Goal: Task Accomplishment & Management: Manage account settings

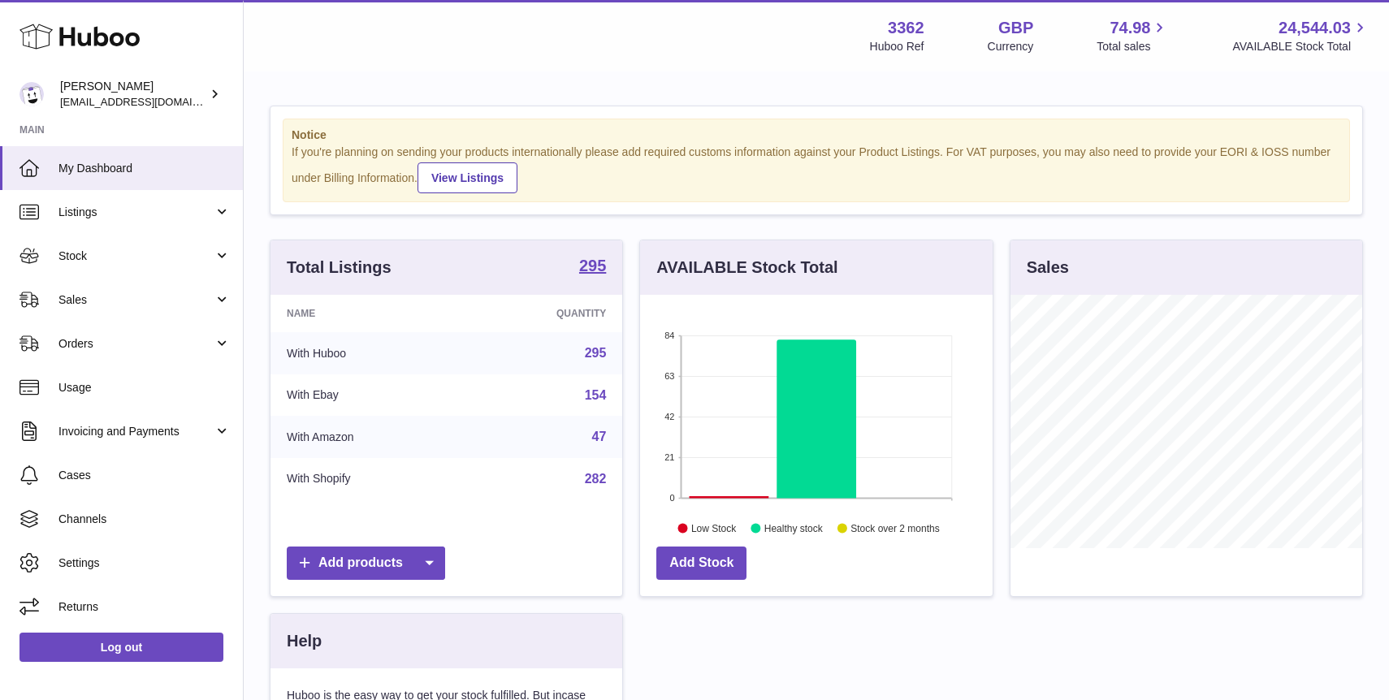
scroll to position [253, 352]
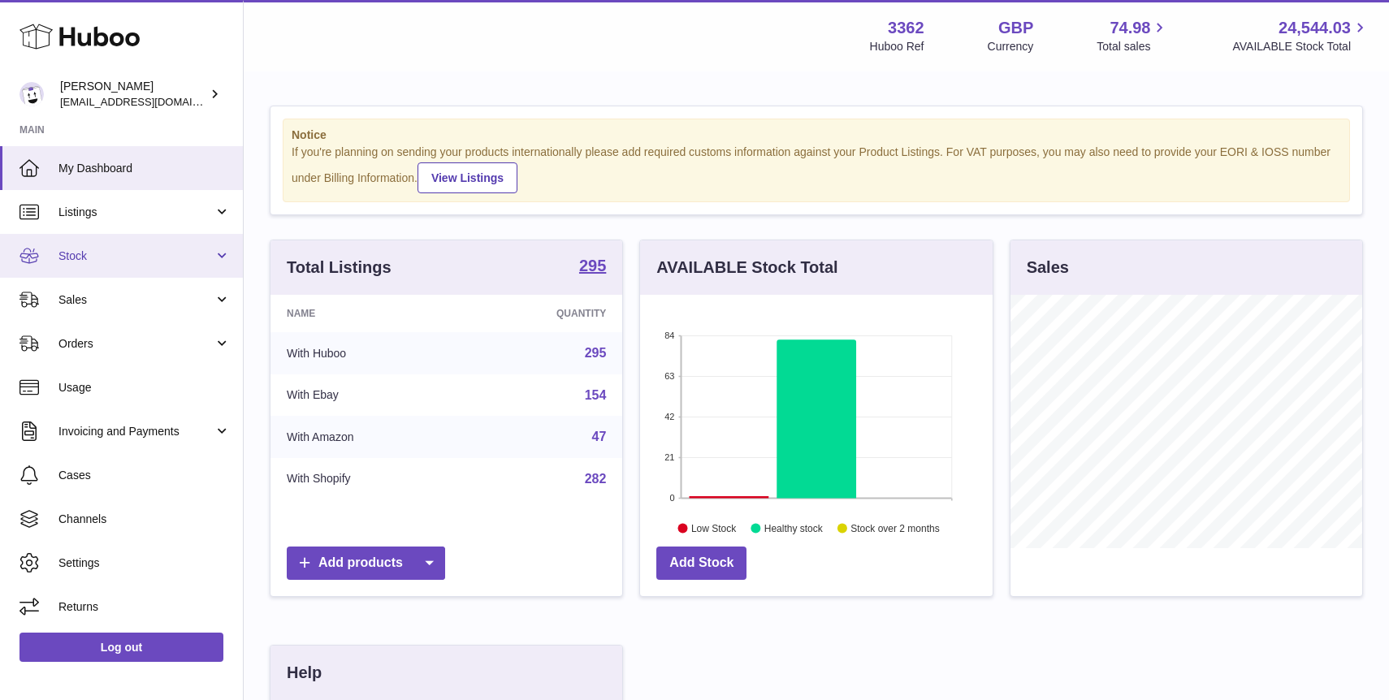
click at [137, 256] on span "Stock" at bounding box center [135, 255] width 155 height 15
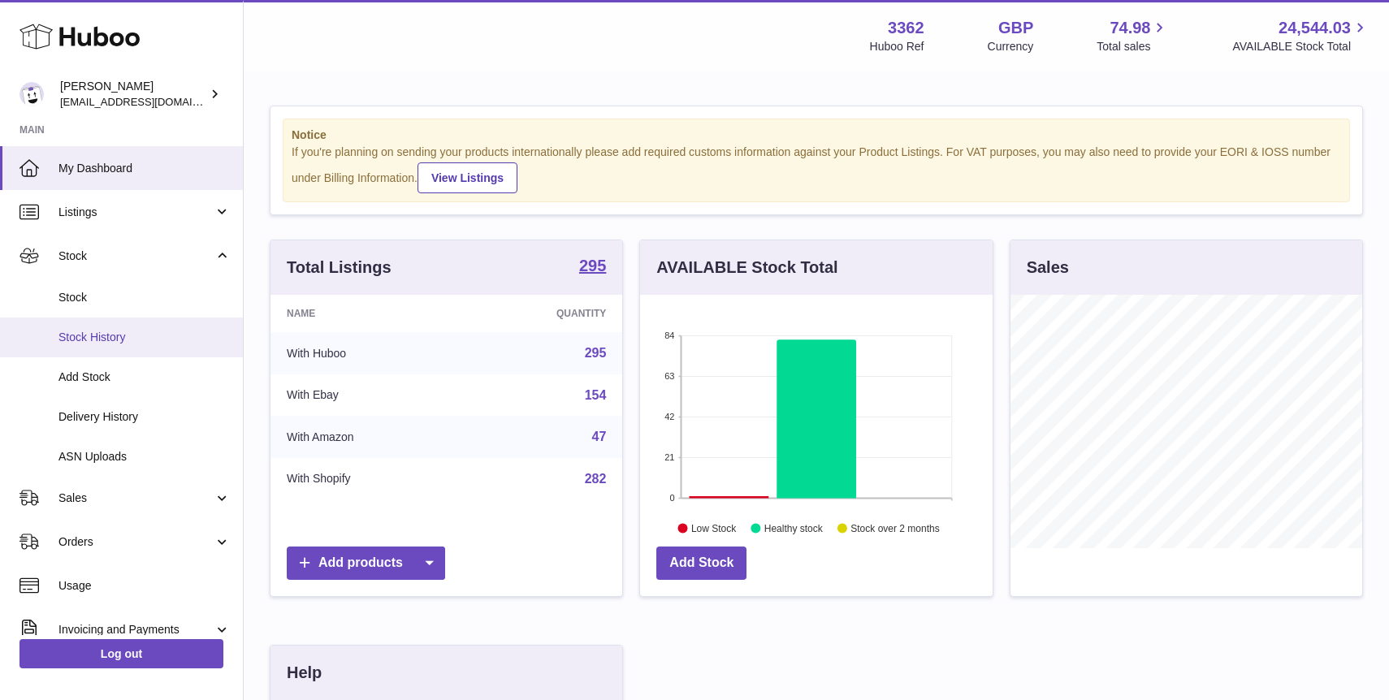
click at [172, 331] on span "Stock History" at bounding box center [144, 337] width 172 height 15
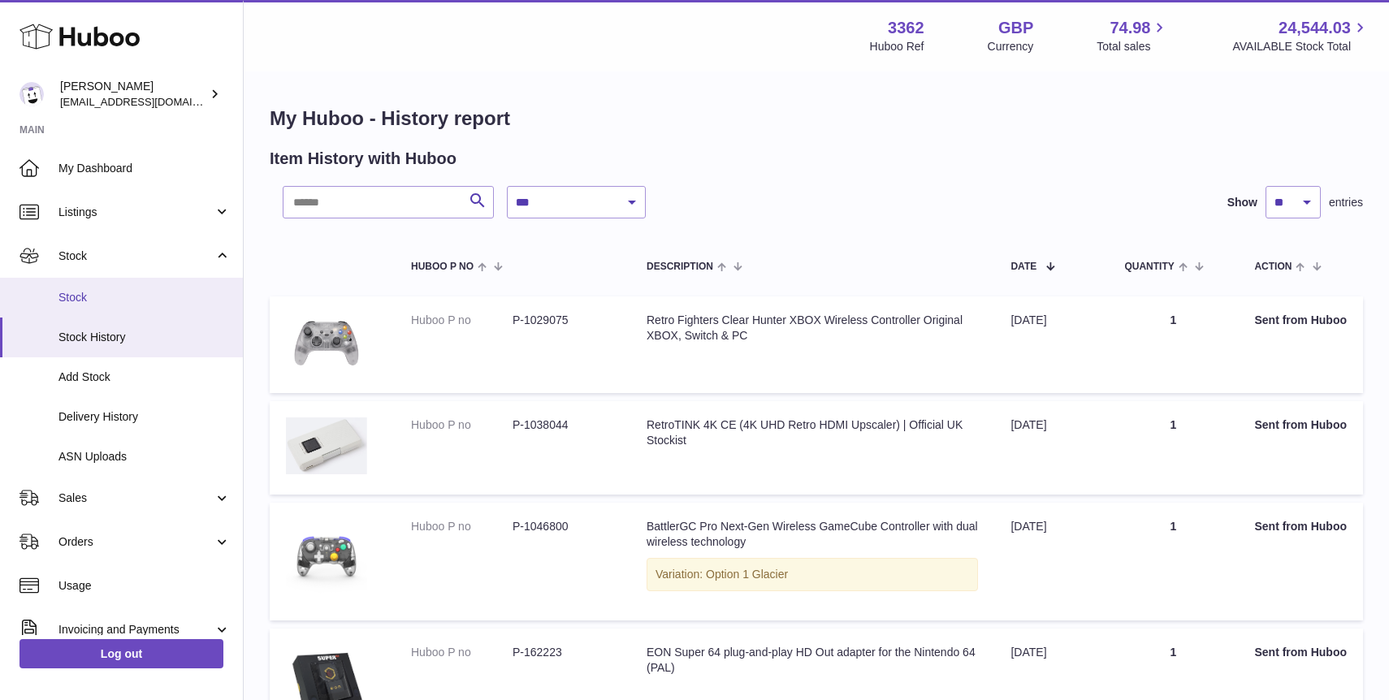
click at [97, 283] on link "Stock" at bounding box center [121, 298] width 243 height 40
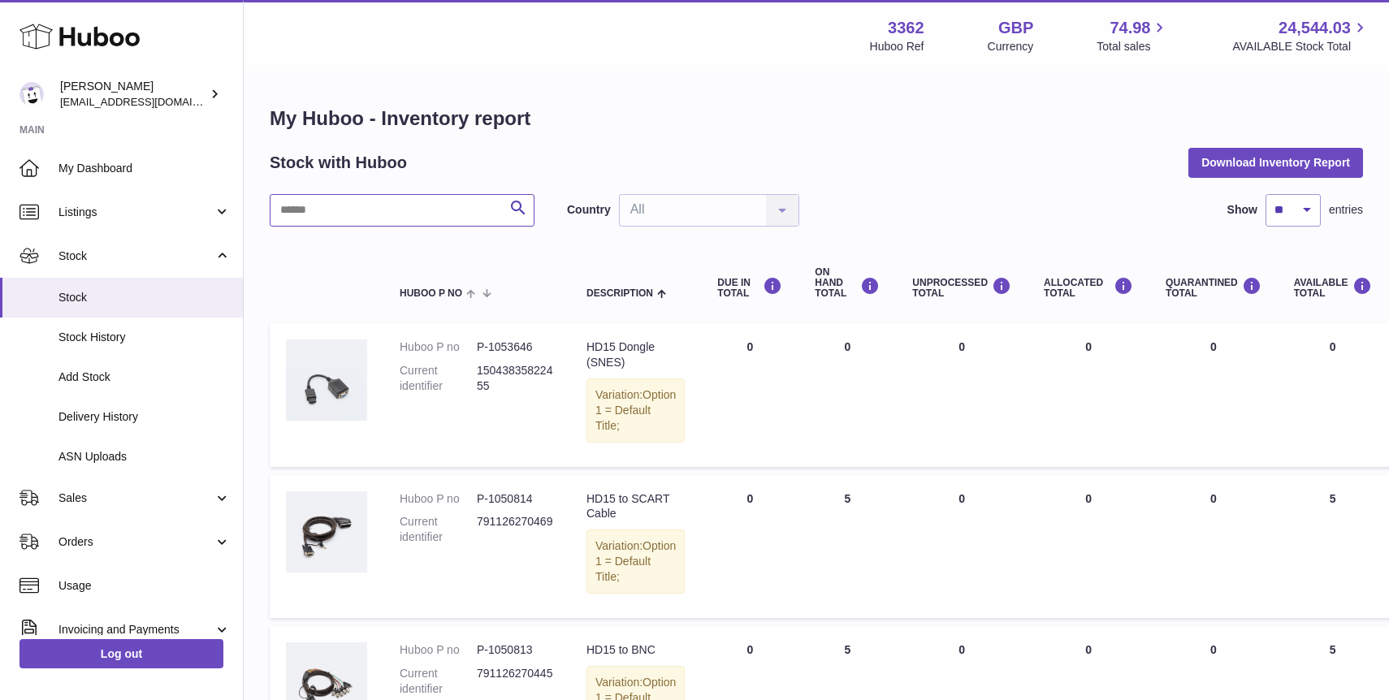
click at [405, 209] on input "text" at bounding box center [402, 210] width 265 height 32
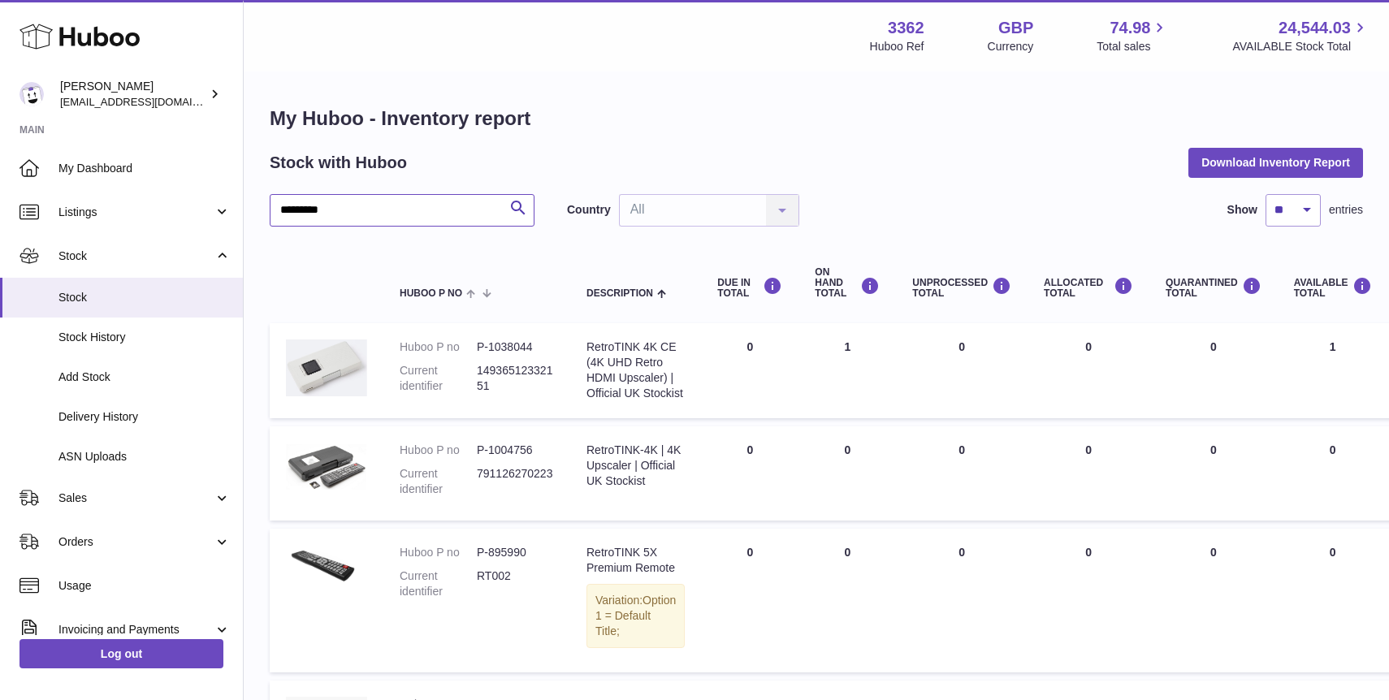
type input "*********"
